Goal: Information Seeking & Learning: Learn about a topic

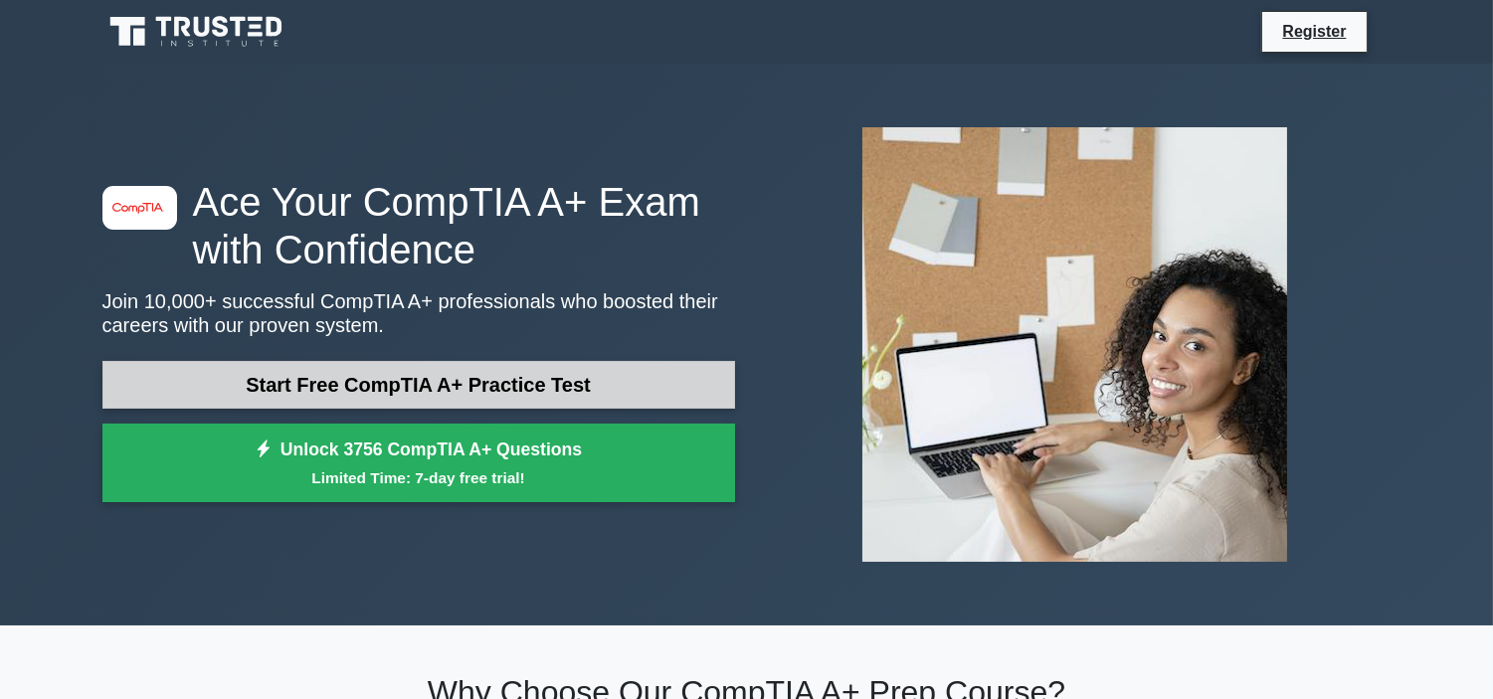
click at [513, 393] on link "Start Free CompTIA A+ Practice Test" at bounding box center [418, 385] width 633 height 48
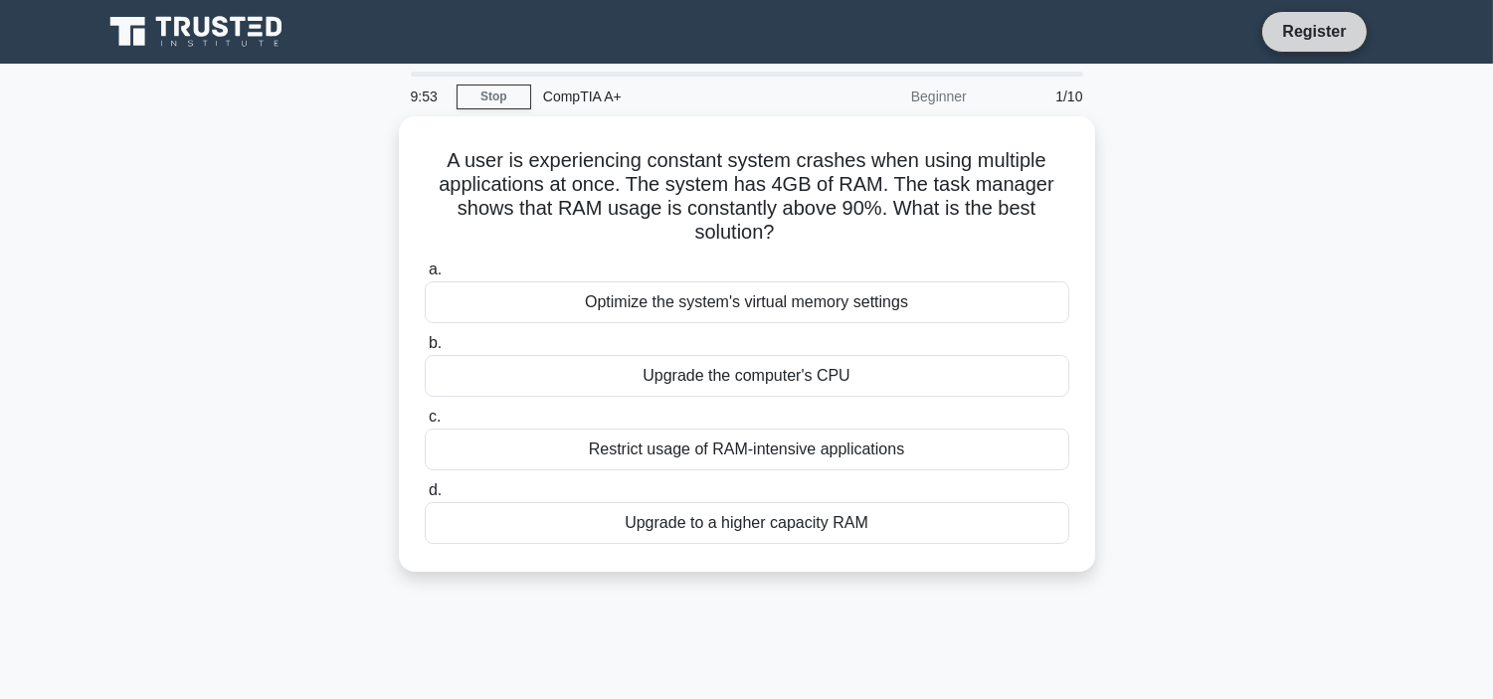
click at [1297, 35] on link "Register" at bounding box center [1314, 31] width 88 height 25
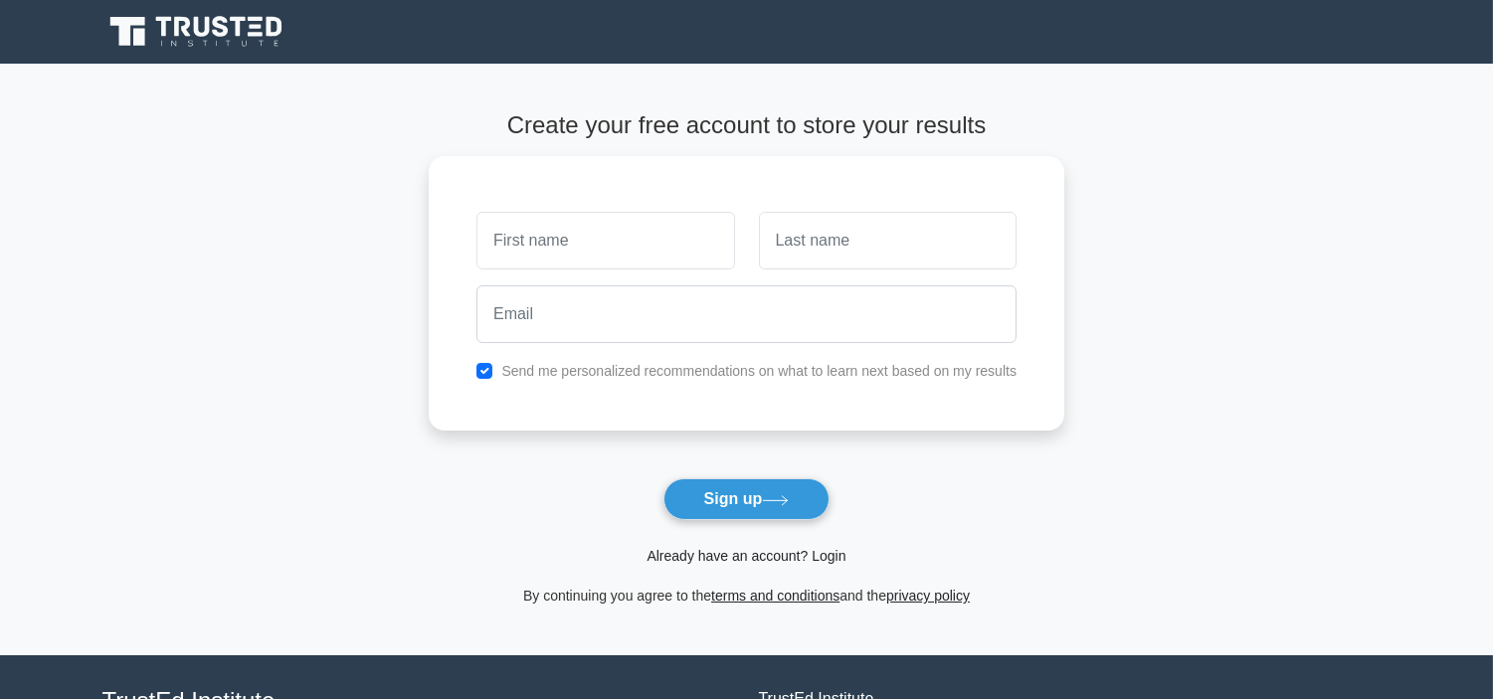
click at [768, 557] on link "Already have an account? Login" at bounding box center [746, 556] width 199 height 16
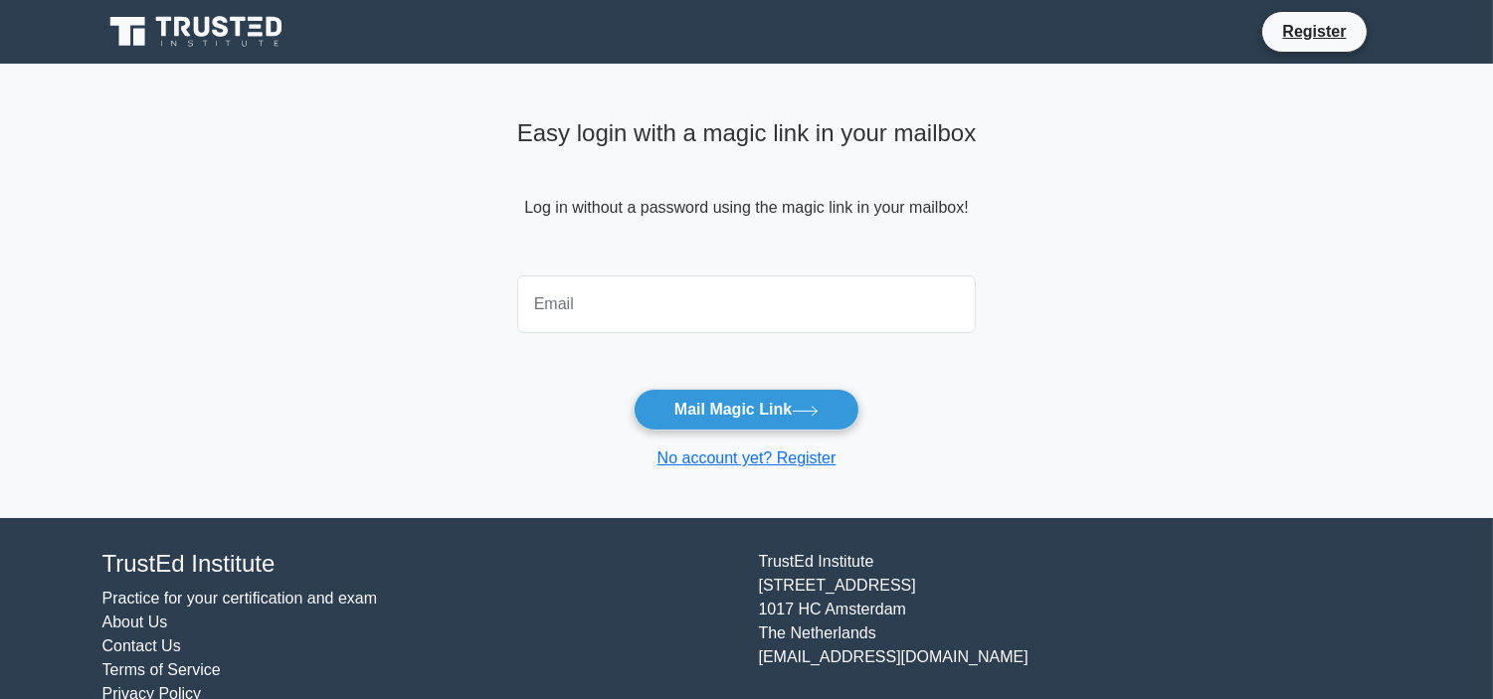
drag, startPoint x: 0, startPoint y: 0, endPoint x: 660, endPoint y: 311, distance: 730.2
click at [660, 311] on input "email" at bounding box center [747, 305] width 460 height 58
type input "[EMAIL_ADDRESS][DOMAIN_NAME]"
click at [764, 414] on button "Mail Magic Link" at bounding box center [747, 410] width 226 height 42
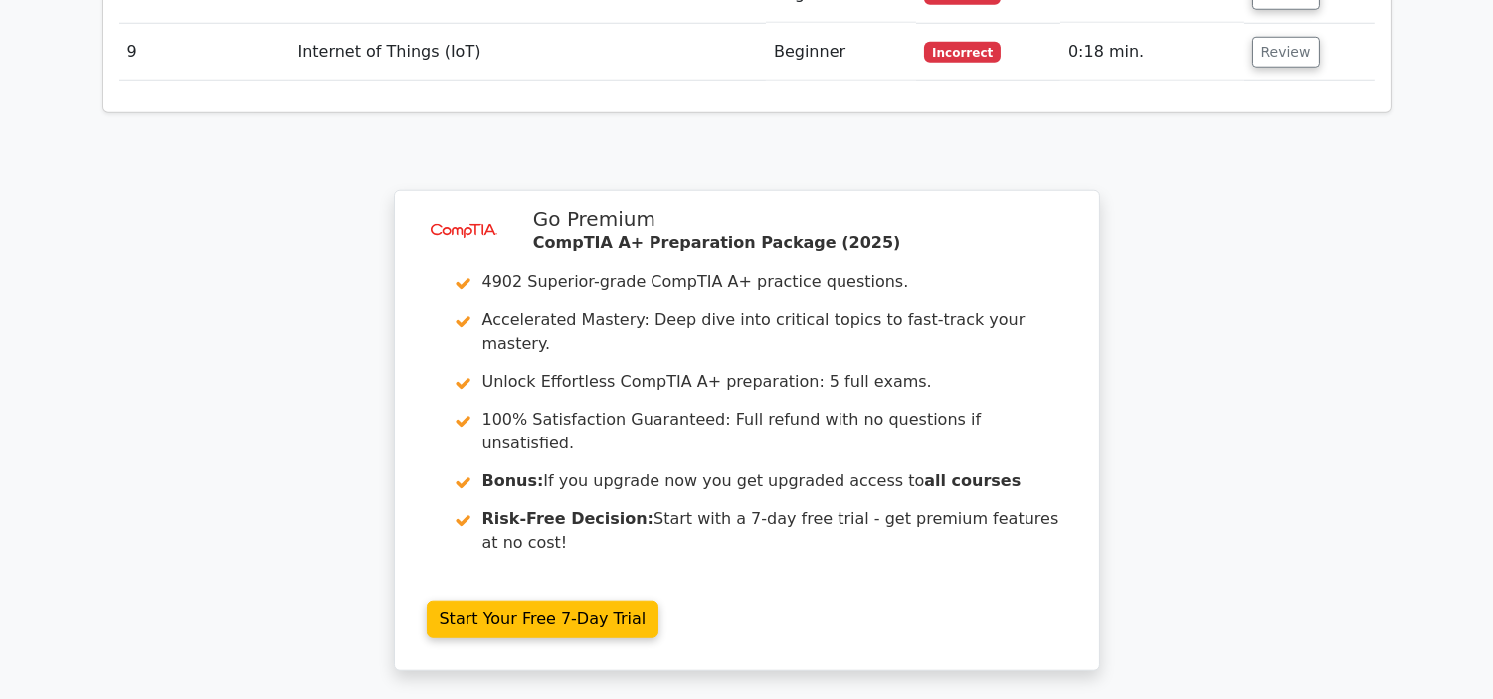
scroll to position [3474, 0]
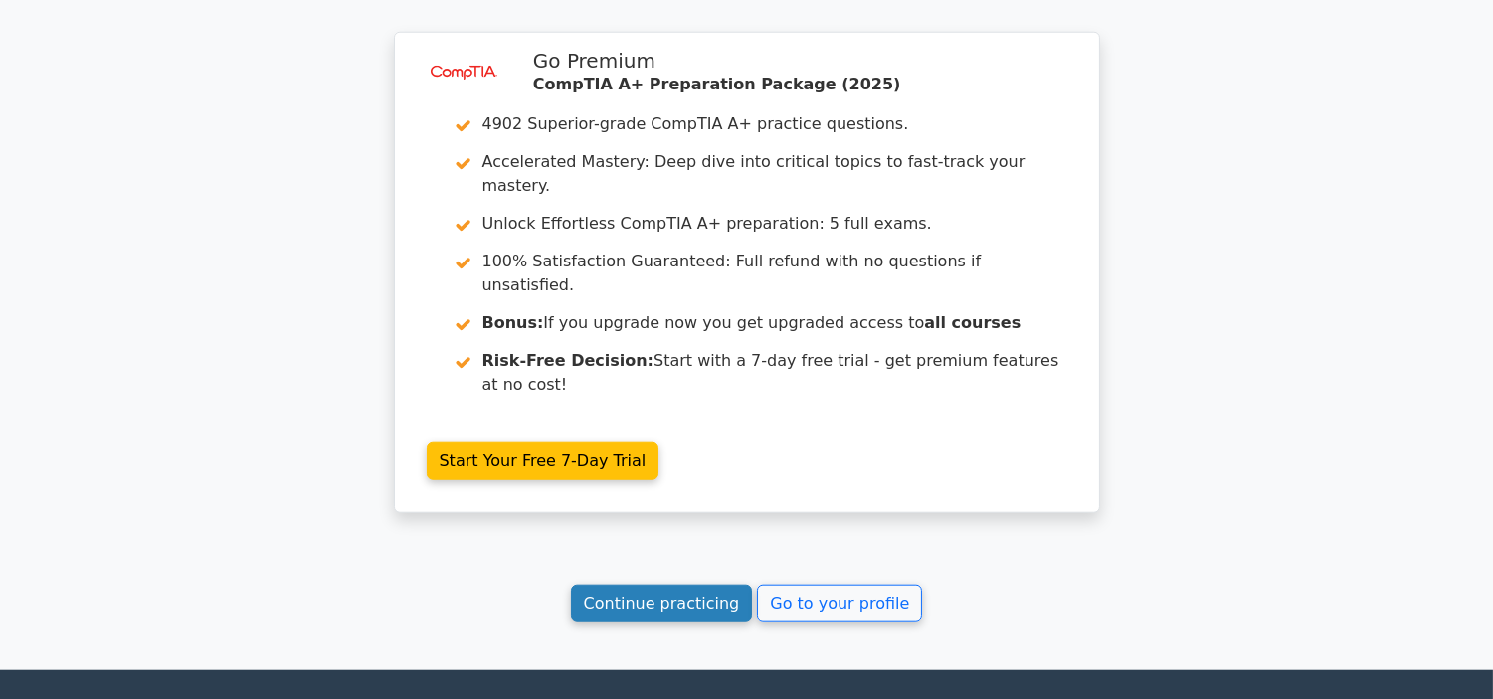
click at [684, 585] on link "Continue practicing" at bounding box center [662, 604] width 182 height 38
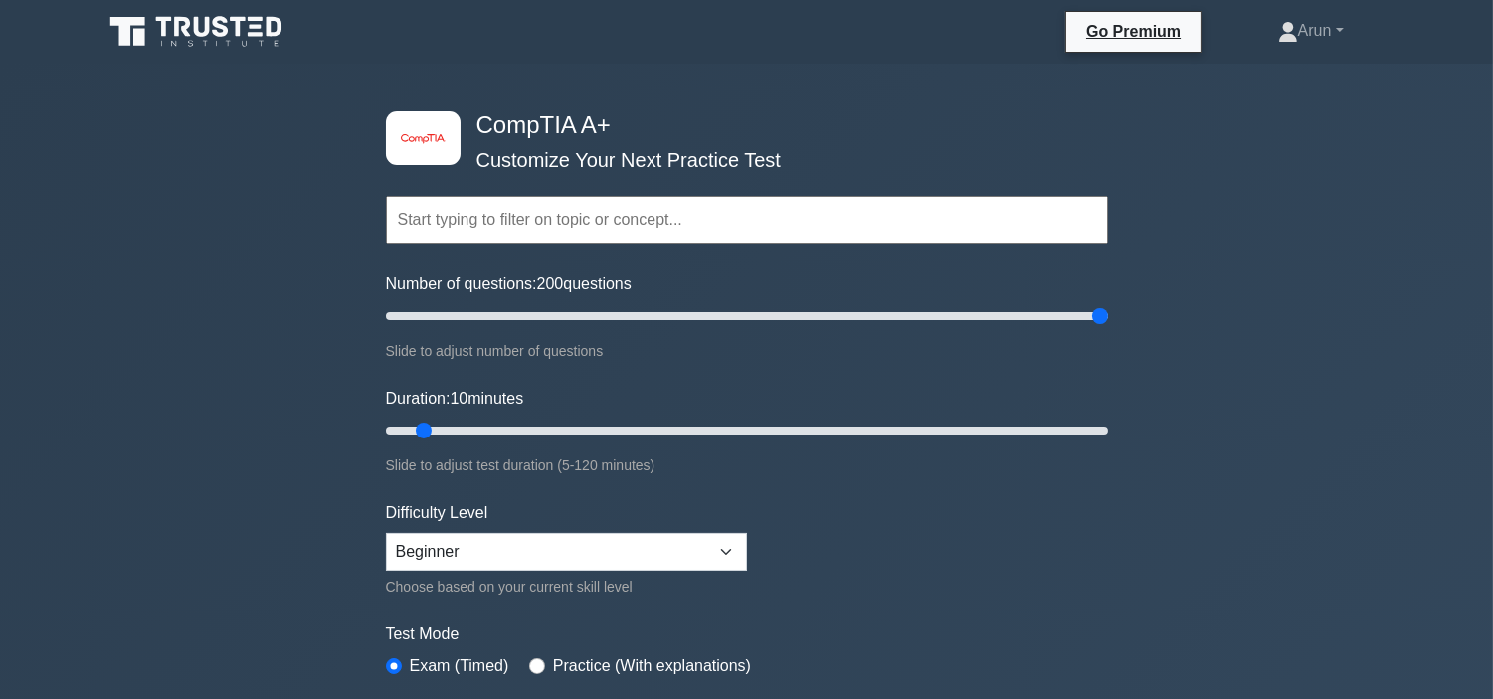
drag, startPoint x: 419, startPoint y: 310, endPoint x: 1126, endPoint y: 306, distance: 707.2
type input "200"
click at [1108, 306] on input "Number of questions: 200 questions" at bounding box center [747, 316] width 722 height 24
drag, startPoint x: 440, startPoint y: 425, endPoint x: 1175, endPoint y: 341, distance: 739.8
type input "120"
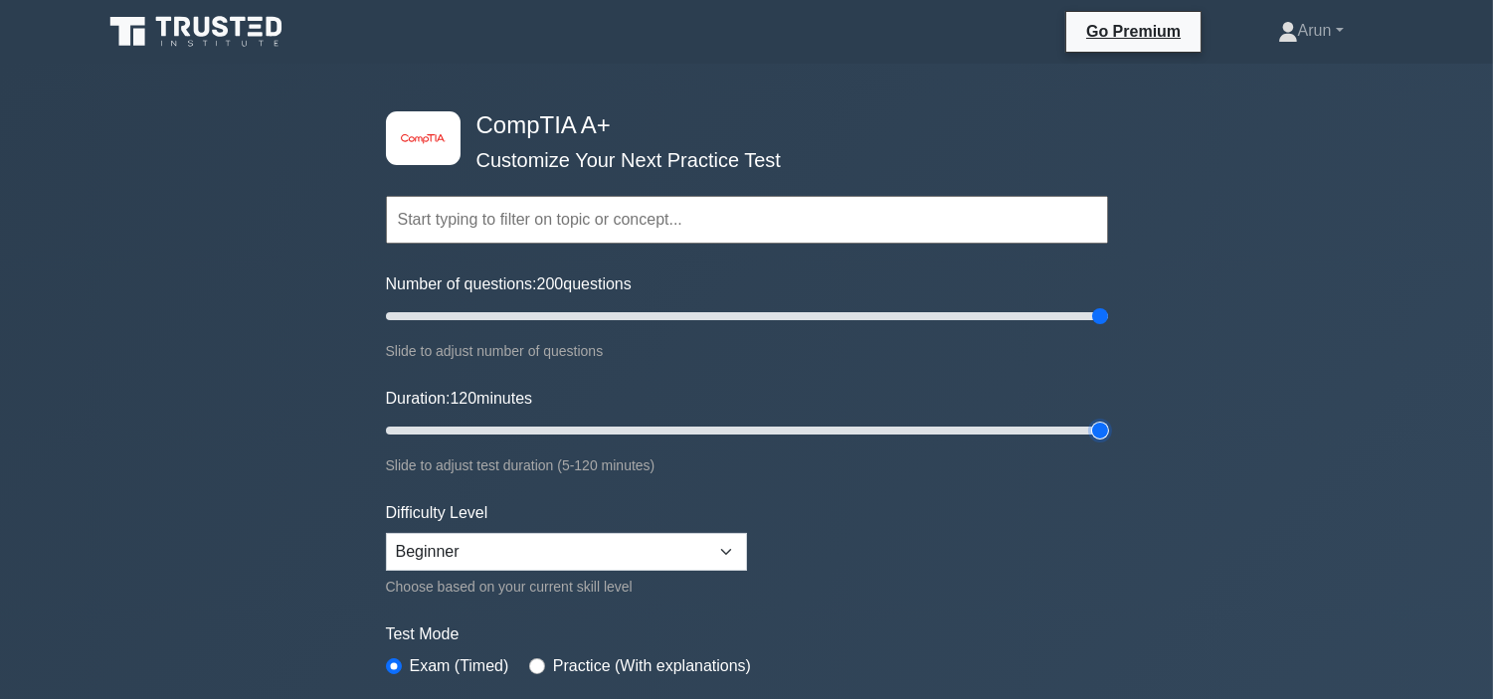
click at [1108, 419] on input "Duration: 120 minutes" at bounding box center [747, 431] width 722 height 24
drag, startPoint x: 1088, startPoint y: 313, endPoint x: 558, endPoint y: 375, distance: 533.8
click at [552, 328] on input "Number of questions: 50 questions" at bounding box center [747, 316] width 722 height 24
drag, startPoint x: 562, startPoint y: 318, endPoint x: 957, endPoint y: 315, distance: 394.9
type input "150"
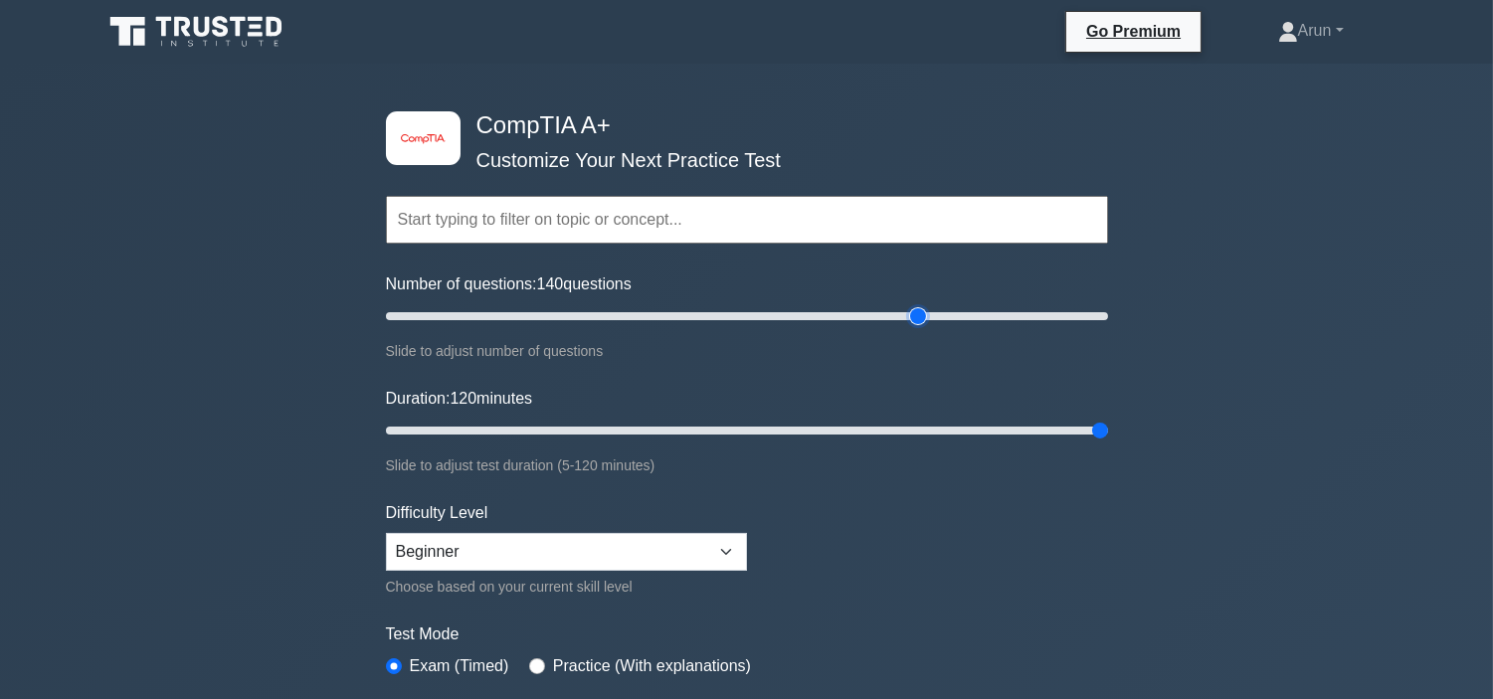
click at [912, 319] on input "Number of questions: 140 questions" at bounding box center [747, 316] width 722 height 24
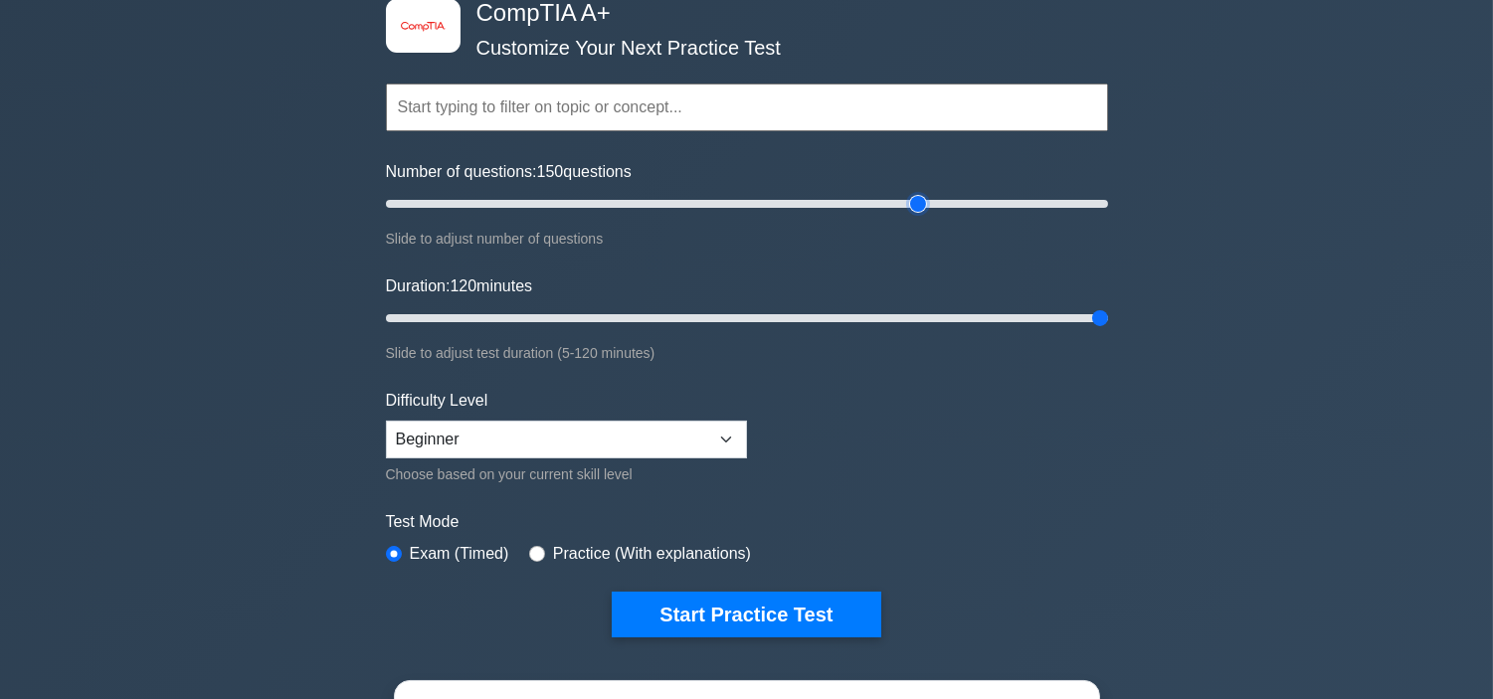
scroll to position [552, 0]
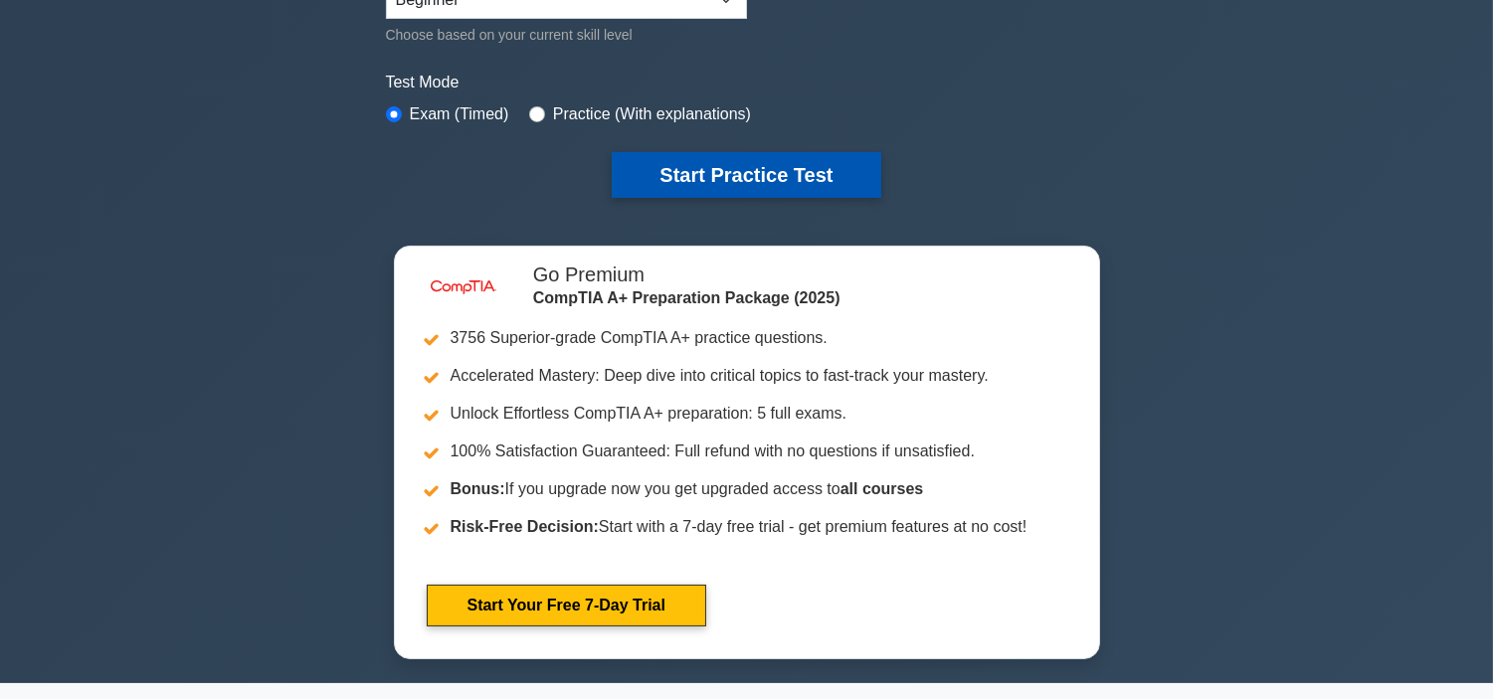
click at [783, 184] on button "Start Practice Test" at bounding box center [746, 175] width 269 height 46
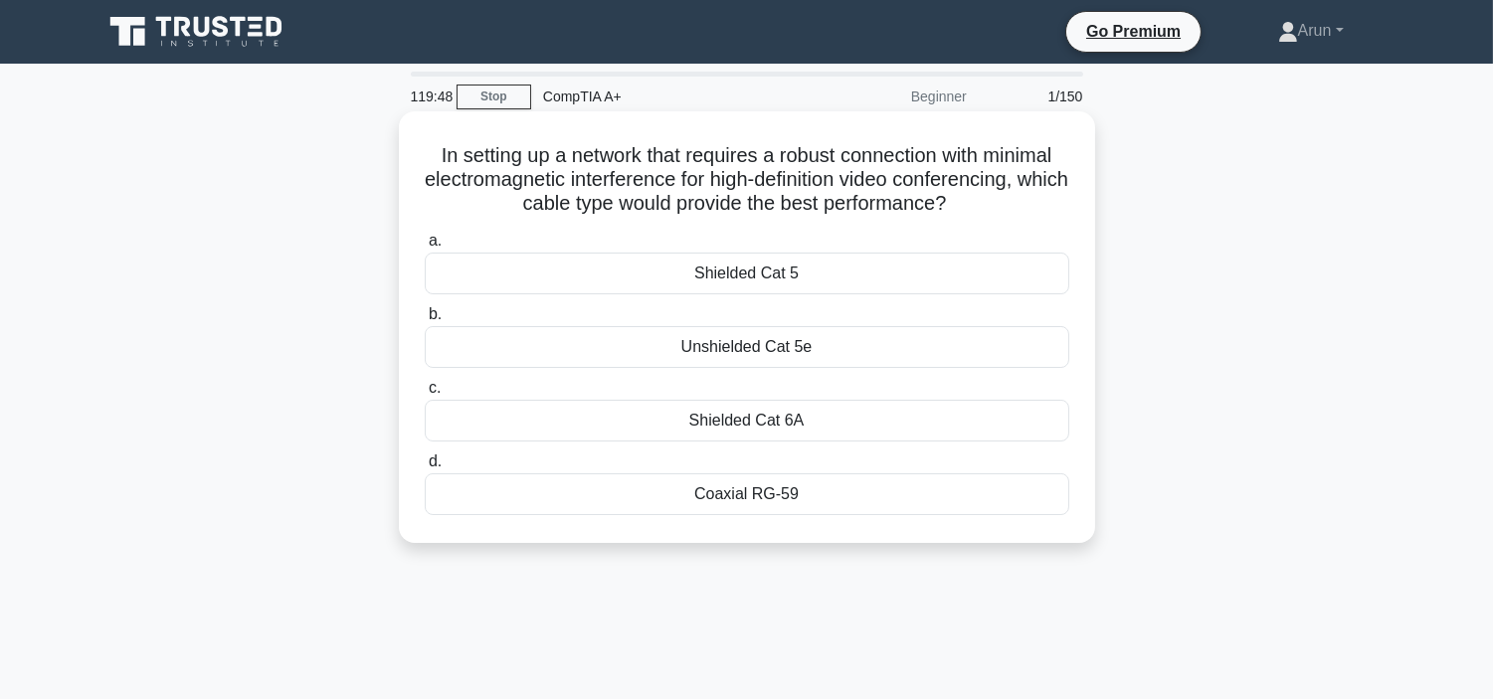
click at [639, 320] on label "b. Unshielded Cat 5e" at bounding box center [747, 335] width 645 height 66
click at [425, 320] on input "b. Unshielded Cat 5e" at bounding box center [425, 314] width 0 height 13
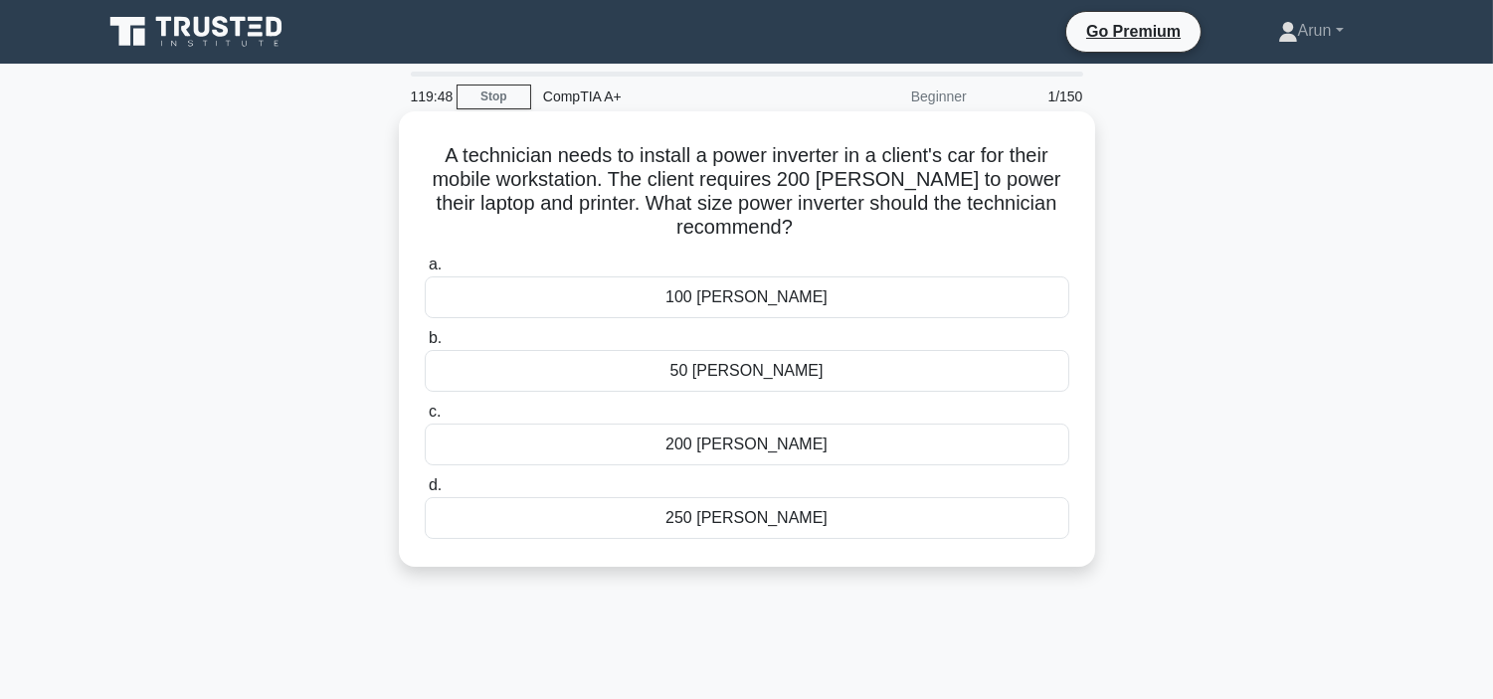
click at [668, 304] on div "100 [PERSON_NAME]" at bounding box center [747, 298] width 645 height 42
click at [425, 272] on input "a. 100 [PERSON_NAME]" at bounding box center [425, 265] width 0 height 13
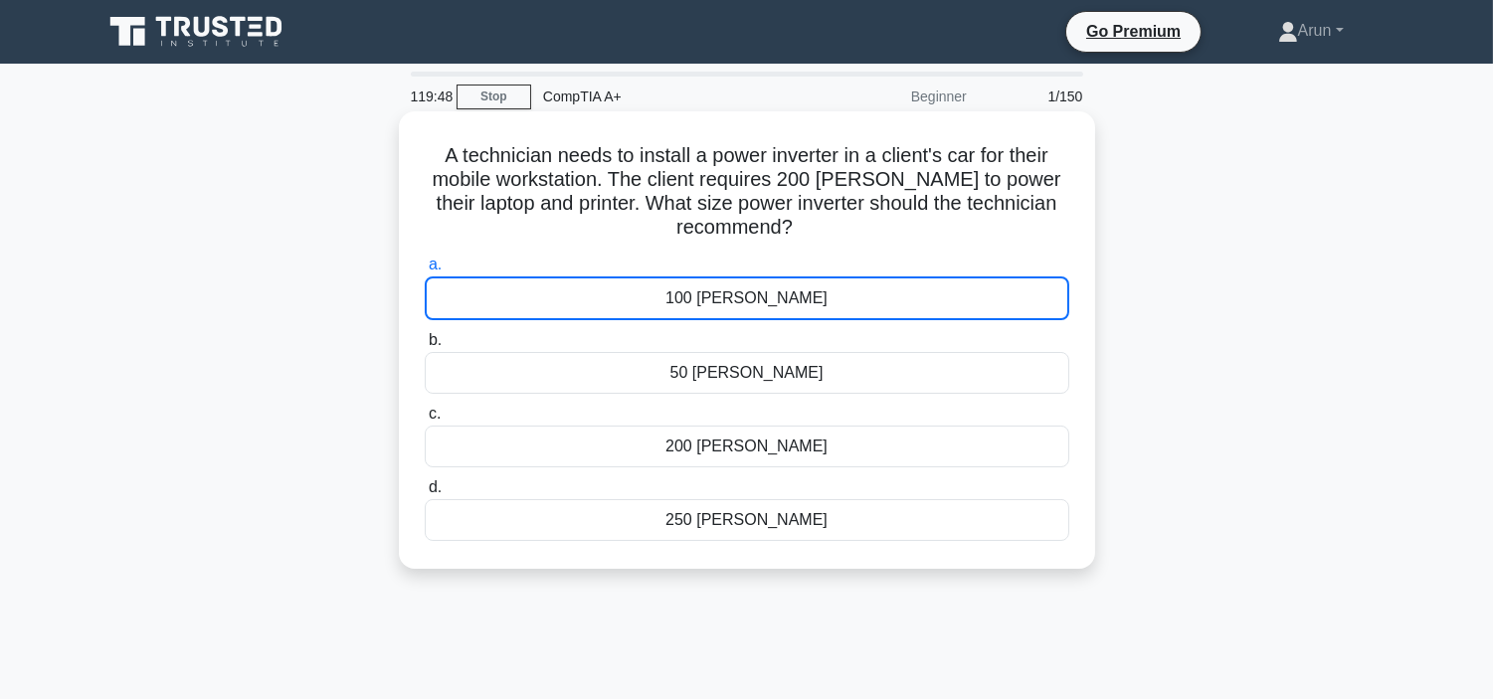
click at [668, 304] on div "100 [PERSON_NAME]" at bounding box center [747, 299] width 645 height 44
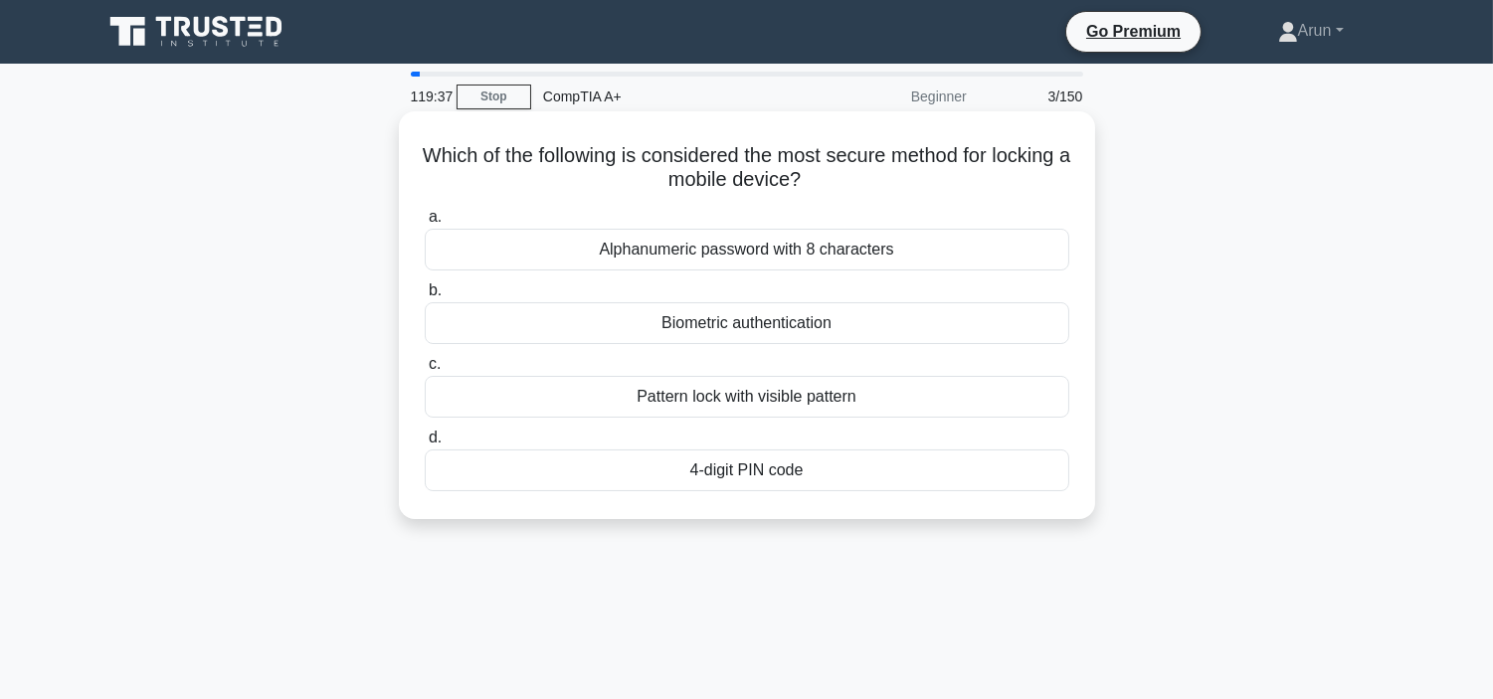
click at [1018, 244] on div "Alphanumeric password with 8 characters" at bounding box center [747, 250] width 645 height 42
click at [425, 224] on input "a. Alphanumeric password with 8 characters" at bounding box center [425, 217] width 0 height 13
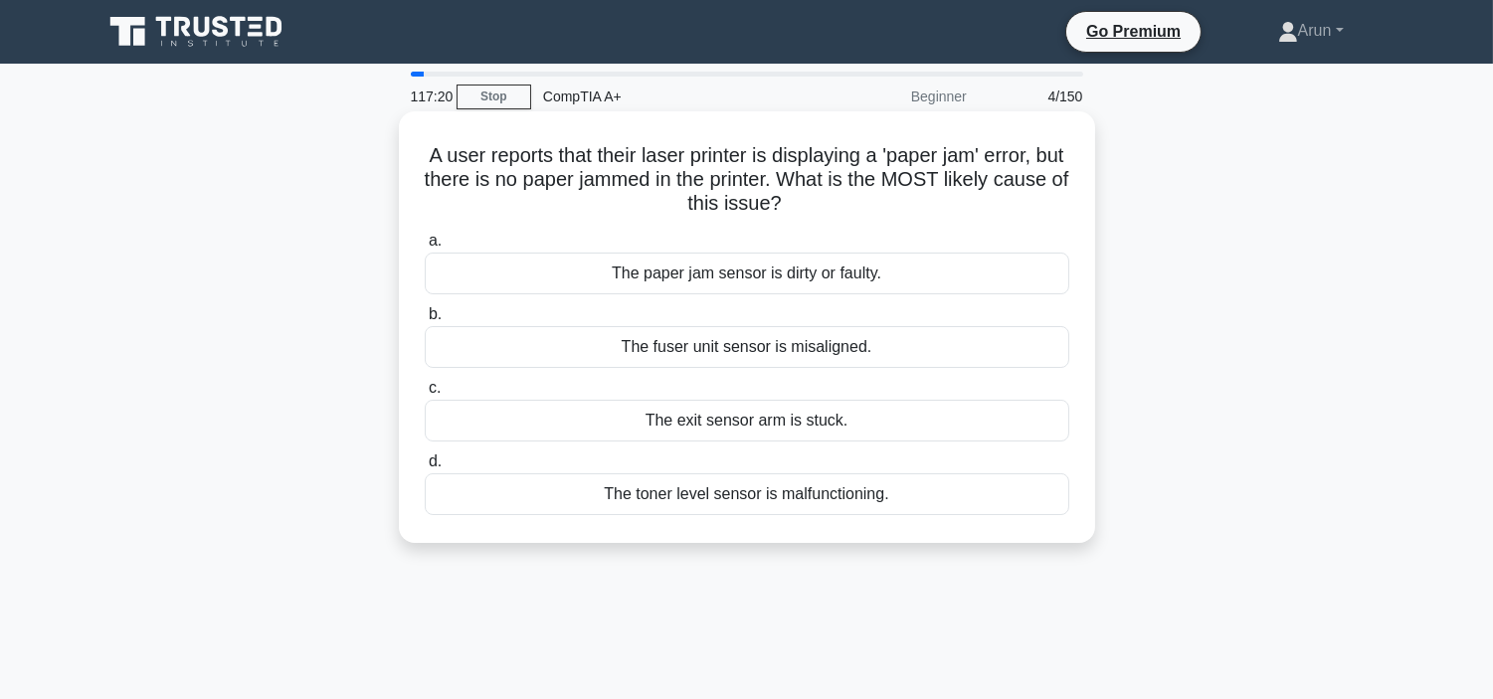
click at [829, 305] on label "b. The fuser unit sensor is misaligned." at bounding box center [747, 335] width 645 height 66
click at [425, 308] on input "b. The fuser unit sensor is misaligned." at bounding box center [425, 314] width 0 height 13
